Goal: Information Seeking & Learning: Understand process/instructions

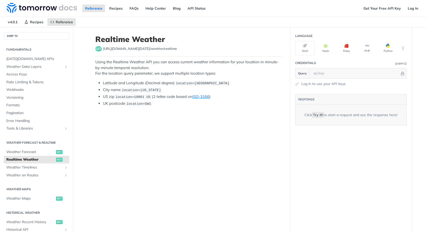
click at [244, 57] on article "Realtime Weather get [URL][DOMAIN_NAME][DATE] /weather/realtime Using the Realt…" at bounding box center [188, 143] width 203 height 233
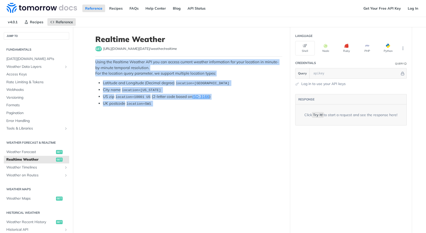
drag, startPoint x: 244, startPoint y: 57, endPoint x: 242, endPoint y: 119, distance: 61.8
click at [242, 119] on article "Realtime Weather get [URL][DOMAIN_NAME][DATE] /weather/realtime Using the Realt…" at bounding box center [188, 143] width 203 height 233
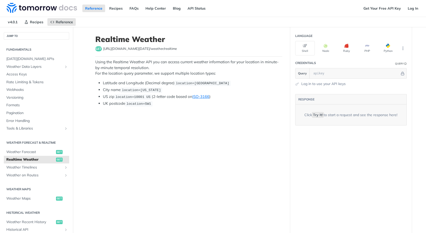
click at [242, 119] on article "Realtime Weather get [URL][DOMAIN_NAME][DATE] /weather/realtime Using the Realt…" at bounding box center [188, 143] width 203 height 233
click at [244, 61] on p "Using the Realtime Weather API you can access current weather information for y…" at bounding box center [188, 67] width 187 height 17
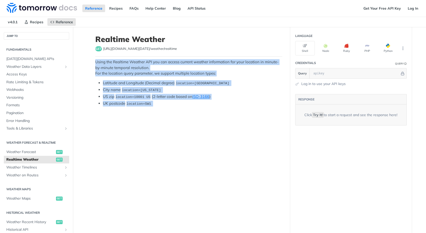
drag, startPoint x: 244, startPoint y: 61, endPoint x: 233, endPoint y: 130, distance: 70.1
click at [233, 130] on article "Realtime Weather get [URL][DOMAIN_NAME][DATE] /weather/realtime Using the Realt…" at bounding box center [188, 143] width 203 height 233
click at [219, 118] on article "Realtime Weather get [URL][DOMAIN_NAME][DATE] /weather/realtime Using the Realt…" at bounding box center [188, 143] width 203 height 233
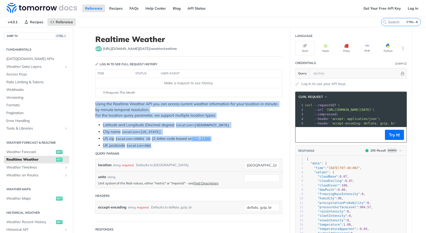
drag, startPoint x: 275, startPoint y: 144, endPoint x: 260, endPoint y: 72, distance: 72.9
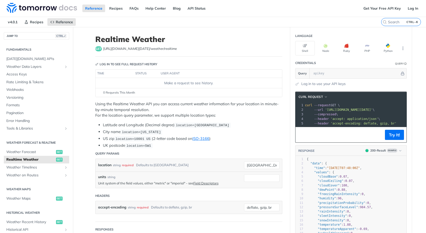
click at [259, 70] on th "user agent" at bounding box center [215, 74] width 113 height 8
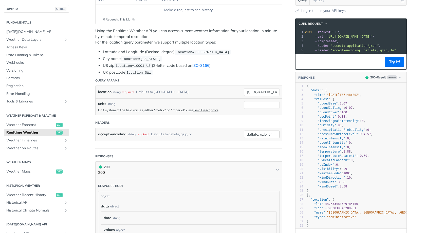
scroll to position [76, 0]
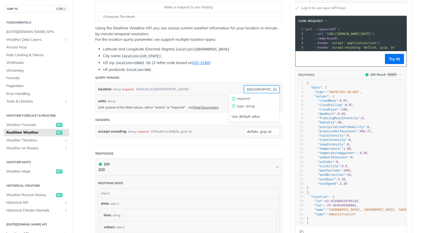
click at [265, 88] on input "[GEOGRAPHIC_DATA]" at bounding box center [261, 90] width 35 height 8
click at [283, 100] on article "Realtime Weather get [URL][DOMAIN_NAME][DATE] /weather/realtime Log in to see f…" at bounding box center [188, 177] width 203 height 452
click at [271, 104] on input "units" at bounding box center [261, 103] width 35 height 8
click at [272, 88] on input "[GEOGRAPHIC_DATA]" at bounding box center [261, 90] width 35 height 8
click at [267, 73] on header "Query Params" at bounding box center [188, 78] width 187 height 10
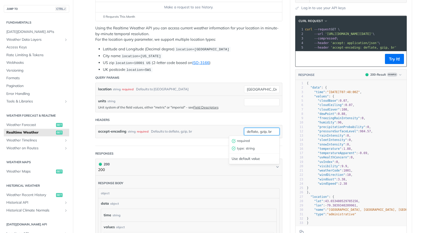
click at [275, 130] on input "deflate, gzip, br" at bounding box center [261, 132] width 35 height 8
click at [228, 116] on header "Headers" at bounding box center [188, 120] width 187 height 10
click at [40, 124] on span "Weather Forecast" at bounding box center [30, 125] width 48 height 5
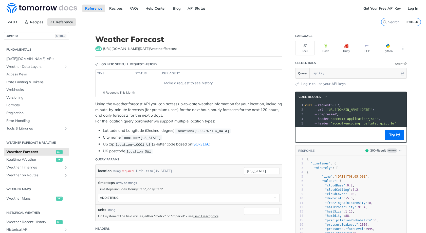
click at [222, 53] on header "Weather Forecast get [URL][DOMAIN_NAME][DATE] /weather/forecast" at bounding box center [188, 46] width 187 height 22
click at [265, 50] on div "get [URL][DOMAIN_NAME][DATE] /weather/forecast" at bounding box center [188, 48] width 187 height 5
